Goal: Transaction & Acquisition: Purchase product/service

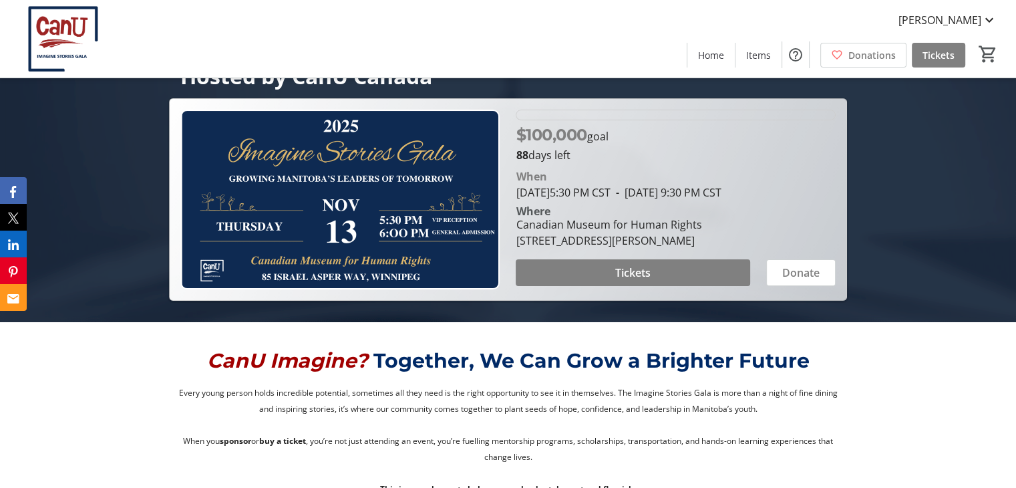
scroll to position [1540, 0]
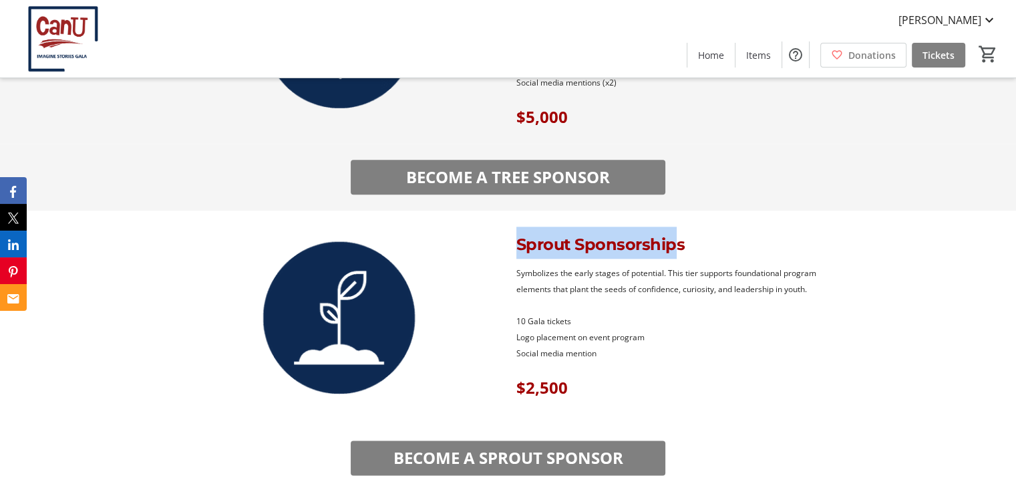
drag, startPoint x: 672, startPoint y: 249, endPoint x: 514, endPoint y: 247, distance: 157.7
click at [514, 247] on div "Sprout Sponsorships" at bounding box center [677, 242] width 339 height 32
copy span "Sprout Sponsorship"
click at [546, 319] on span "10 Gala tickets" at bounding box center [543, 320] width 55 height 11
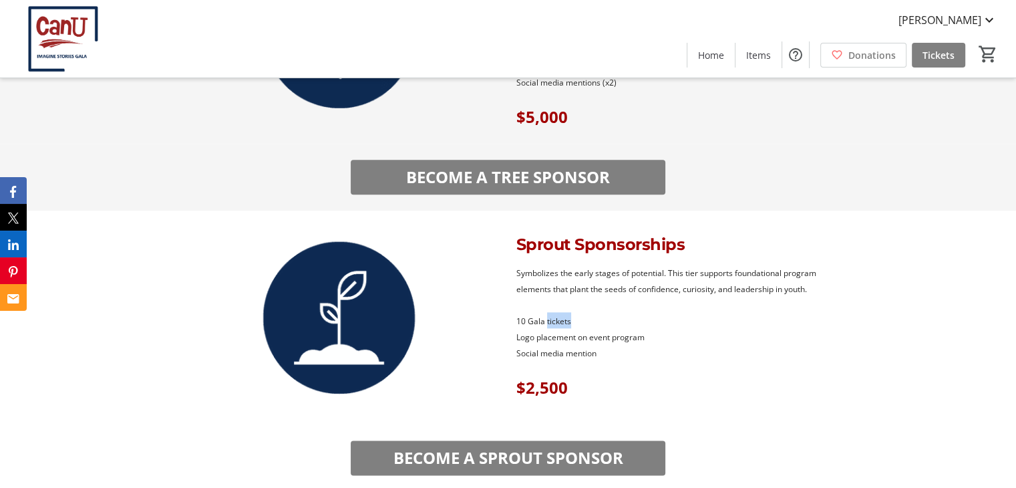
click at [546, 319] on span "10 Gala tickets" at bounding box center [543, 320] width 55 height 11
copy span "10 Gala tickets"
click at [548, 333] on span "Logo placement on event program" at bounding box center [580, 336] width 128 height 11
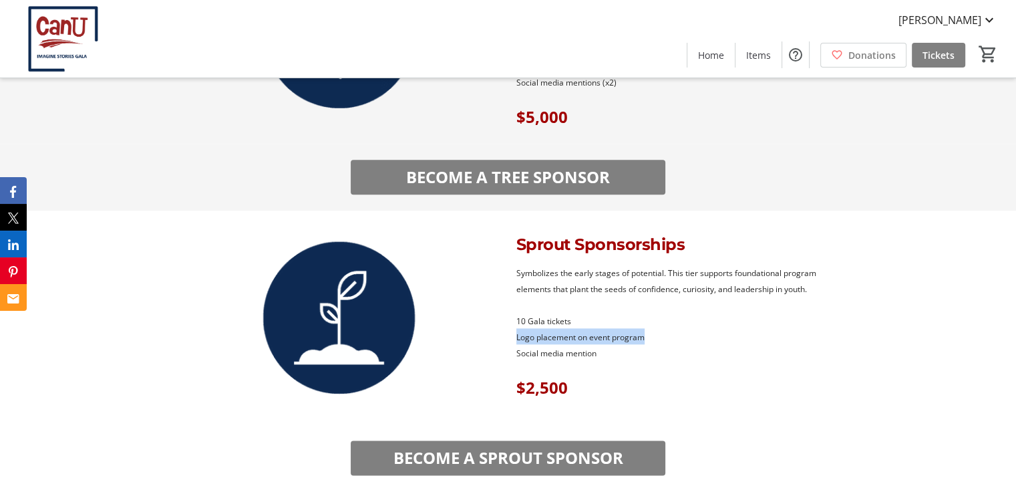
click at [548, 333] on span "Logo placement on event program" at bounding box center [580, 336] width 128 height 11
copy span "Logo placement on event program"
click at [538, 349] on span "Social media mention" at bounding box center [556, 352] width 80 height 11
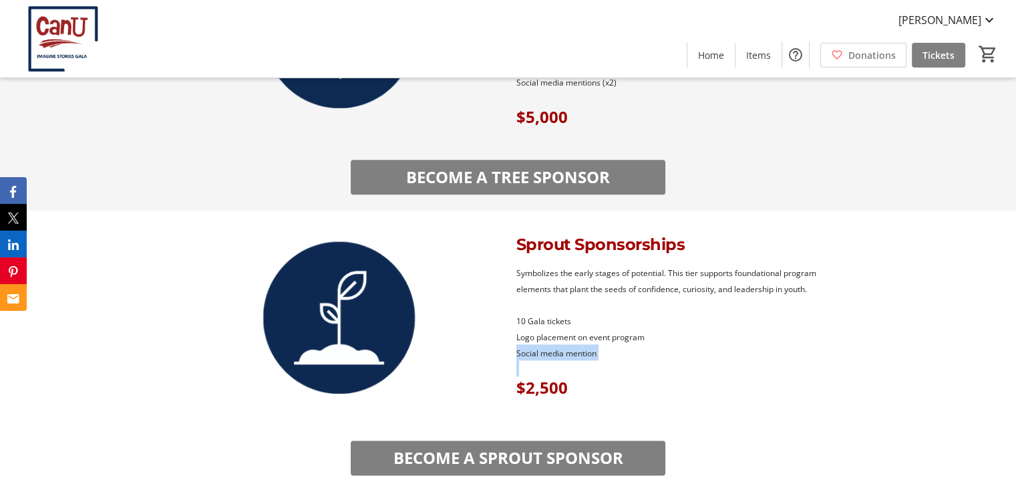
copy span "Social media mention"
click at [550, 316] on span "10 Gala tickets" at bounding box center [543, 320] width 55 height 11
copy span "10 Gala tickets"
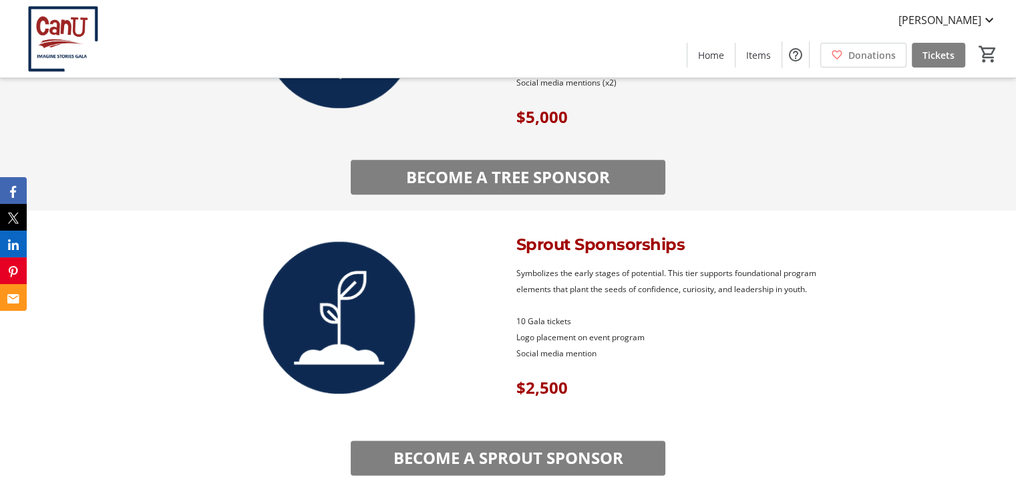
click at [583, 335] on span "Logo placement on event program" at bounding box center [580, 336] width 128 height 11
copy span "Logo placement on event program"
click at [555, 355] on span "Social media mention" at bounding box center [556, 352] width 80 height 11
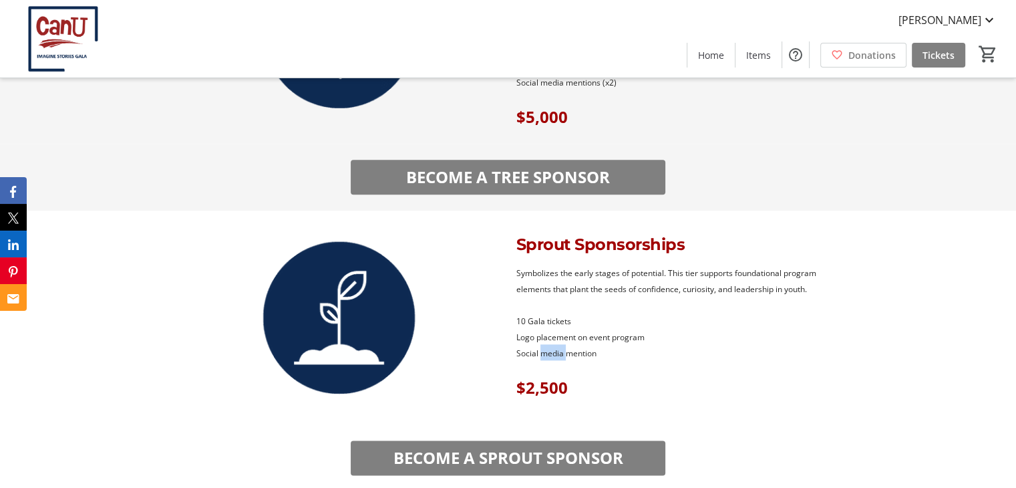
click at [555, 355] on span "Social media mention" at bounding box center [556, 352] width 80 height 11
copy span "Social media mention"
